Goal: Task Accomplishment & Management: Complete application form

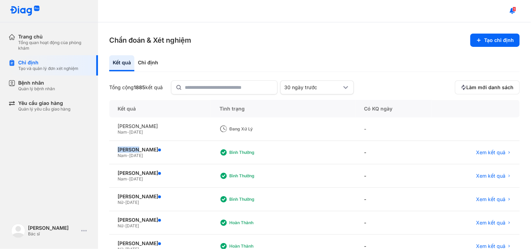
click at [40, 79] on div "Bệnh nhân Quản lý bệnh nhân" at bounding box center [53, 86] width 90 height 20
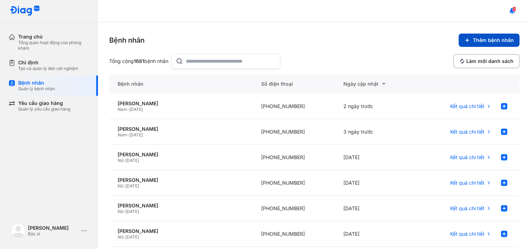
click at [489, 41] on span "Thêm bệnh nhân" at bounding box center [493, 40] width 41 height 6
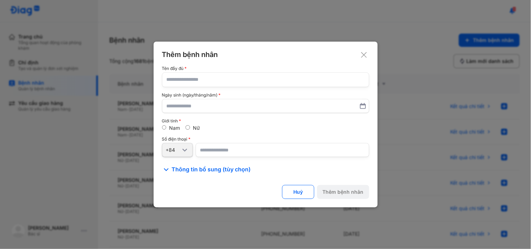
click at [257, 77] on input "text" at bounding box center [266, 80] width 198 height 14
click at [303, 194] on button "Huỷ" at bounding box center [298, 192] width 32 height 14
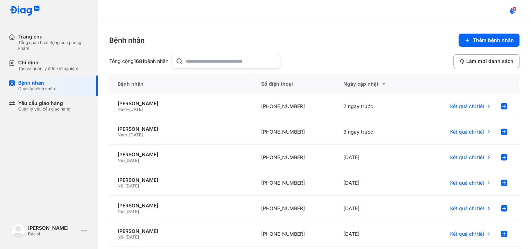
click at [215, 59] on input "text" at bounding box center [231, 61] width 90 height 14
click at [514, 8] on span "1" at bounding box center [515, 9] width 4 height 5
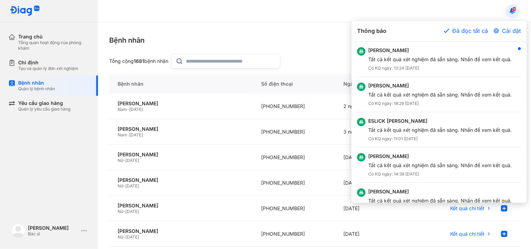
click at [284, 26] on div at bounding box center [265, 124] width 531 height 249
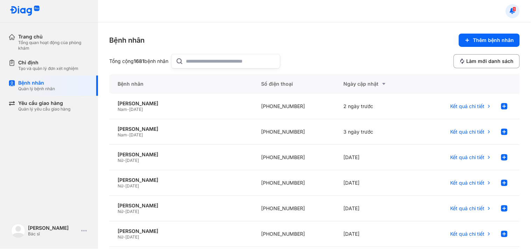
click at [515, 9] on span "1" at bounding box center [515, 9] width 4 height 5
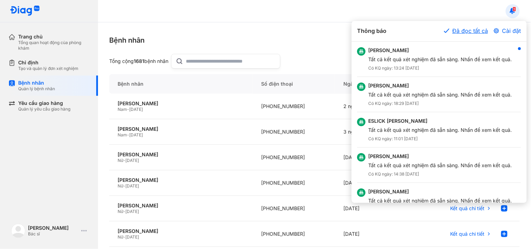
click at [456, 32] on button "Đã đọc tất cả" at bounding box center [466, 31] width 44 height 8
click at [294, 33] on div at bounding box center [265, 124] width 531 height 249
